Goal: Task Accomplishment & Management: Manage account settings

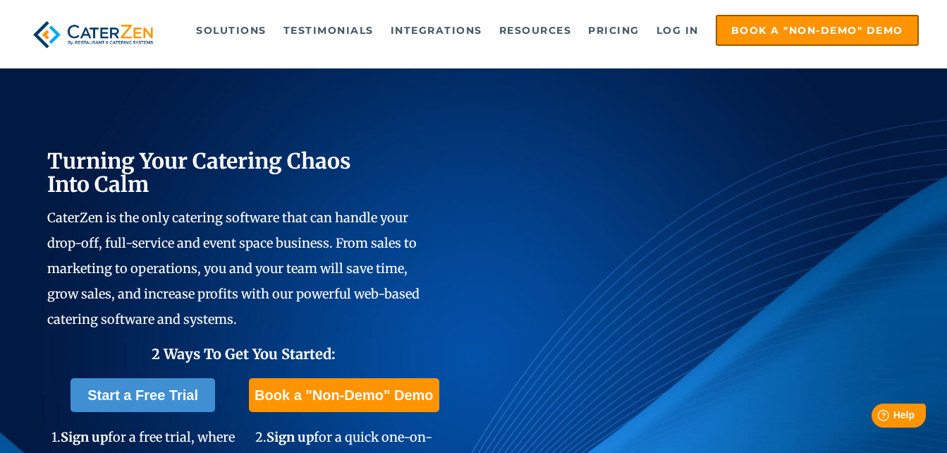
click at [515, 106] on div "Turning Your Catering Chaos Into Calm CaterZen is the only catering software th…" at bounding box center [473, 329] width 947 height 656
click at [677, 30] on link "Log in" at bounding box center [678, 30] width 56 height 28
click at [669, 30] on link "Log in" at bounding box center [678, 30] width 56 height 28
